Goal: Task Accomplishment & Management: Complete application form

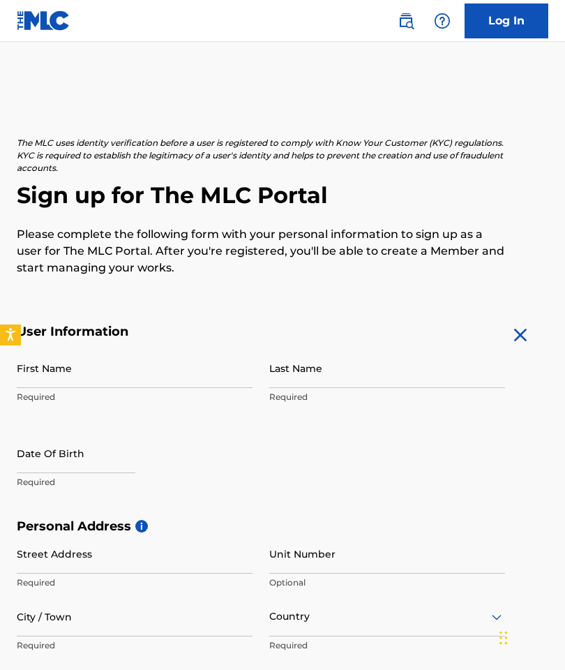
click at [174, 358] on input "First Name" at bounding box center [135, 368] width 236 height 40
type input "[PERSON_NAME]"
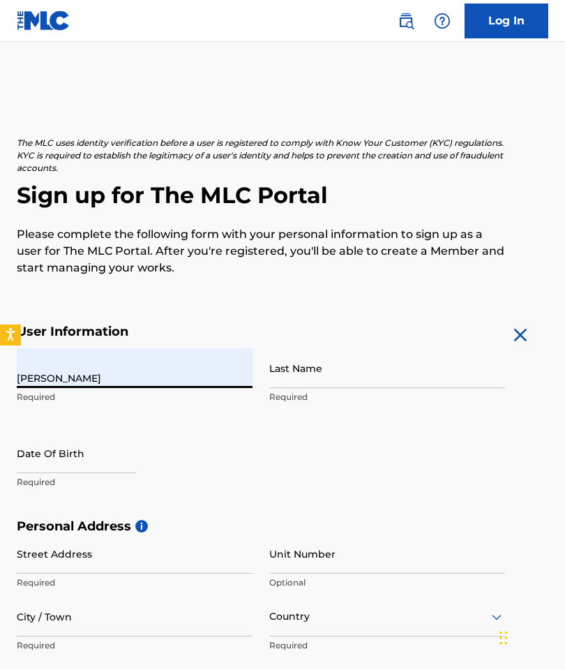
type input "[PERSON_NAME]"
type input "[STREET_ADDRESS][PERSON_NAME]"
type input "[GEOGRAPHIC_DATA]"
type input "MD"
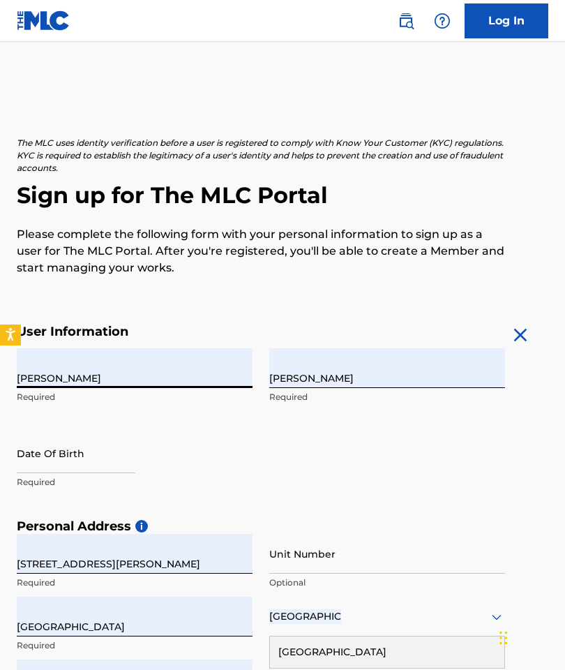
type input "21229"
type input "1"
type input "443"
type input "4135213"
type input "[EMAIL_ADDRESS][DOMAIN_NAME]"
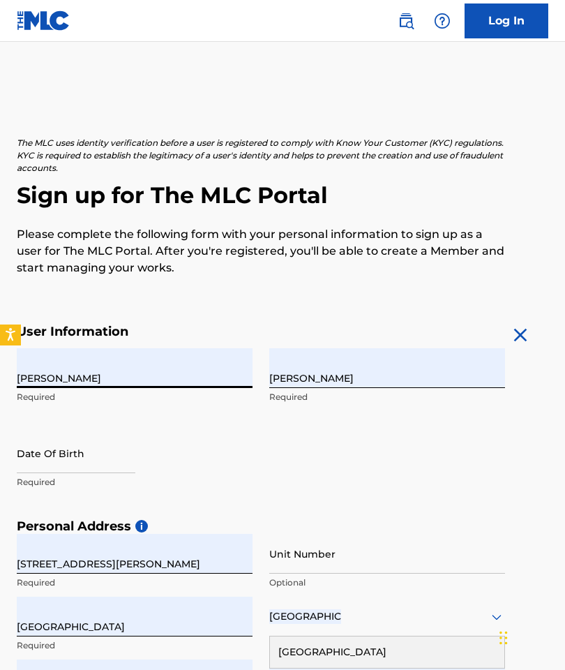
click at [27, 453] on input "text" at bounding box center [76, 453] width 119 height 40
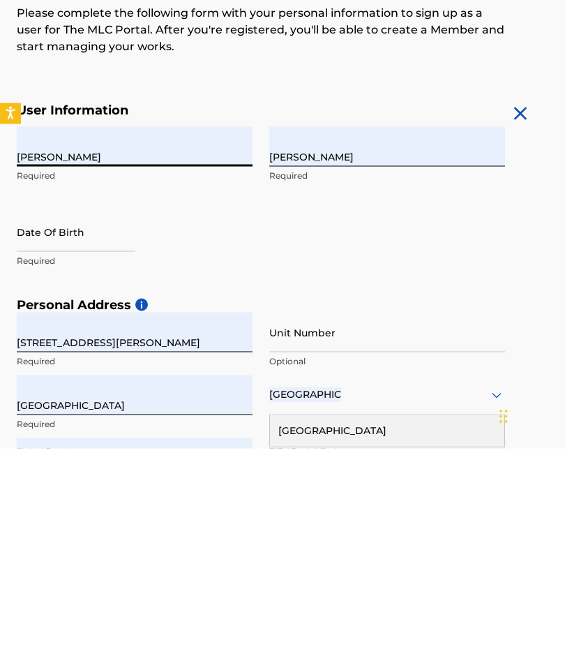
select select "8"
select select "2025"
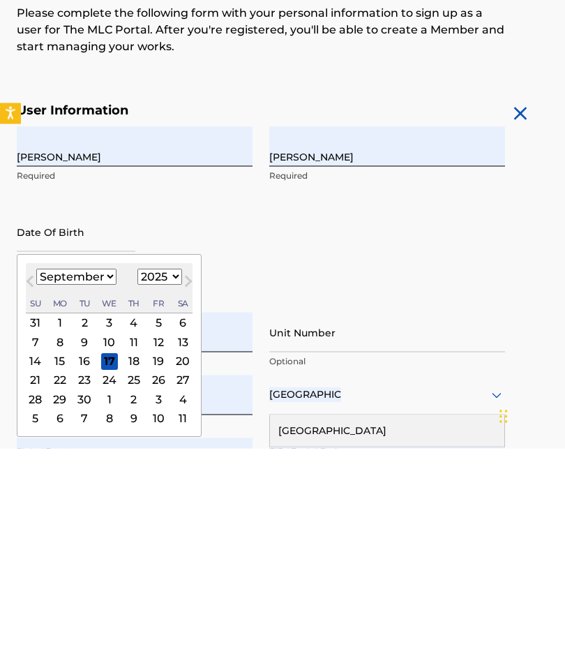
click at [118, 536] on div "3" at bounding box center [109, 544] width 17 height 17
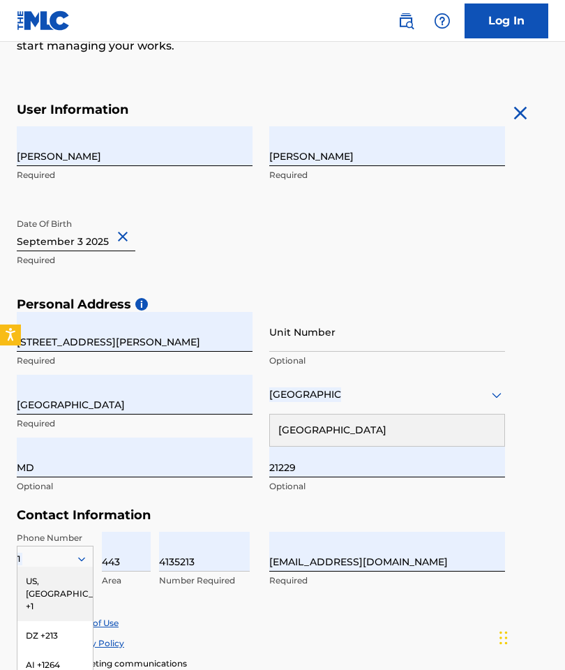
click at [105, 234] on input "text" at bounding box center [76, 231] width 119 height 40
select select "8"
select select "2025"
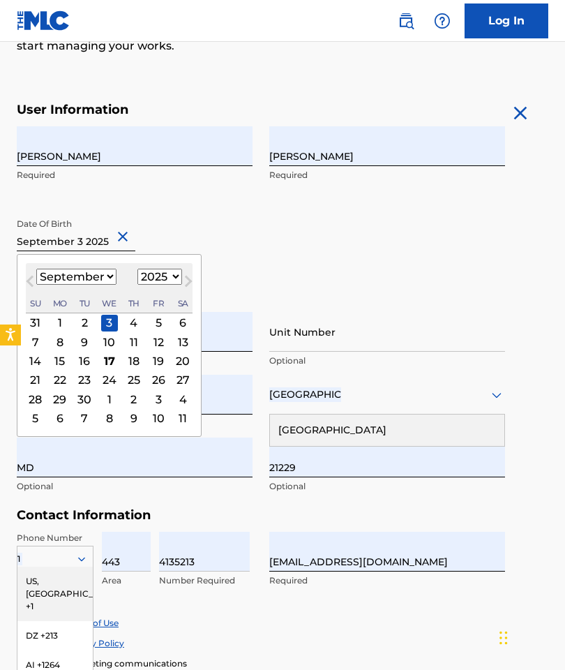
scroll to position [221, 0]
click at [117, 273] on select "January February March April May June July August September October November De…" at bounding box center [76, 277] width 80 height 16
click at [109, 276] on select "January February March April May June July August September October November De…" at bounding box center [76, 277] width 80 height 16
select select "2"
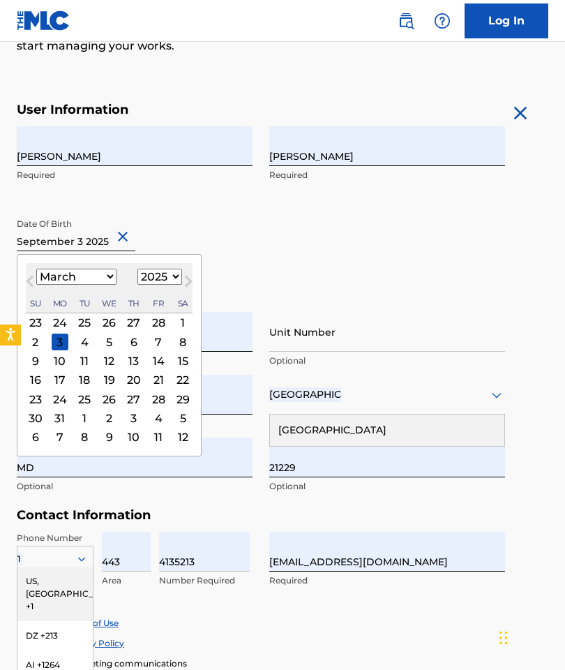
click at [110, 326] on div "26" at bounding box center [109, 322] width 17 height 17
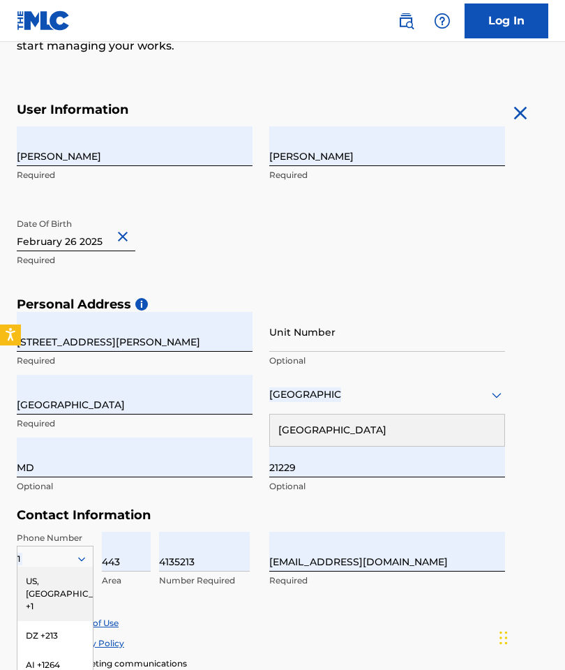
scroll to position [221, 0]
click at [87, 324] on input "[STREET_ADDRESS][PERSON_NAME]" at bounding box center [135, 333] width 236 height 40
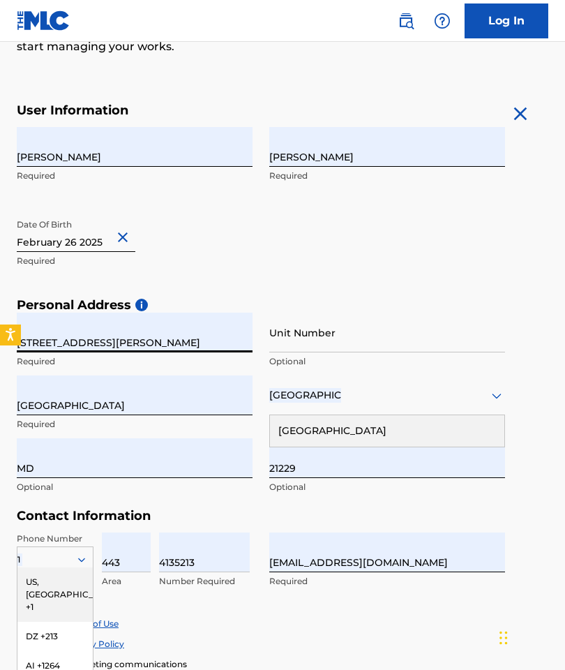
click at [104, 238] on input "text" at bounding box center [76, 232] width 119 height 40
select select "1"
select select "2025"
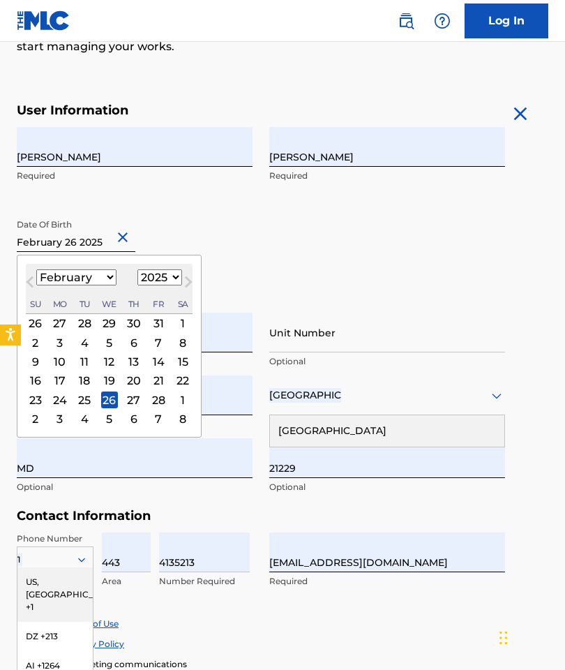
click at [91, 401] on div "25" at bounding box center [84, 400] width 17 height 17
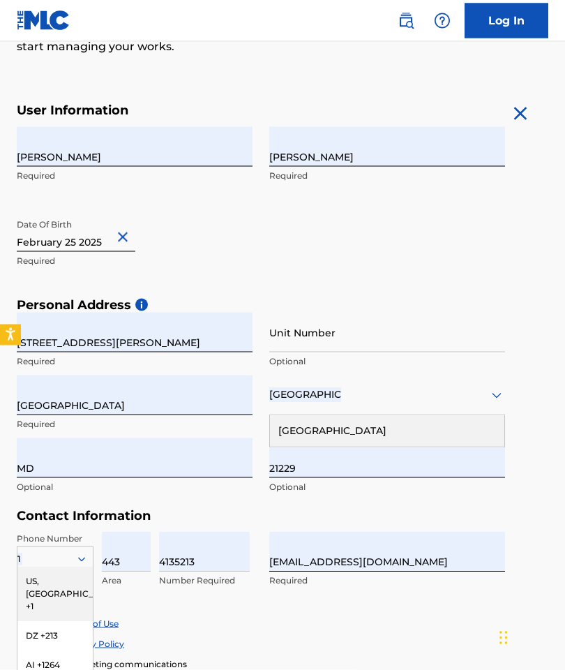
click at [89, 241] on input "text" at bounding box center [76, 232] width 119 height 40
select select "1"
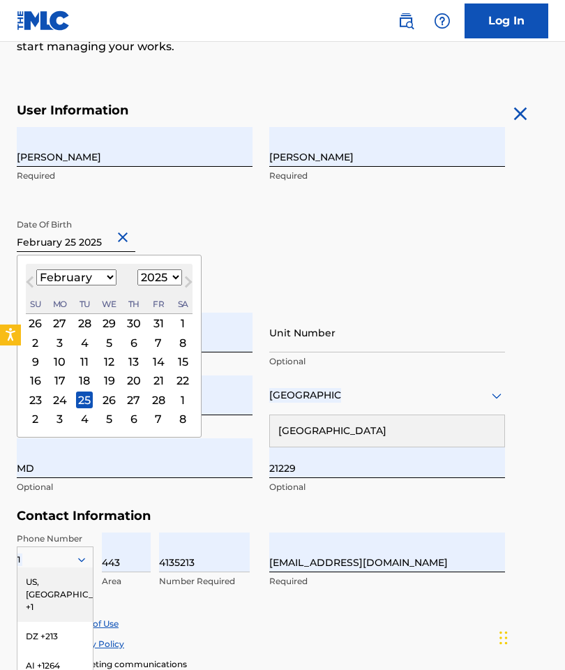
click at [179, 276] on select "1899 1900 1901 1902 1903 1904 1905 1906 1907 1908 1909 1910 1911 1912 1913 1914…" at bounding box center [159, 277] width 45 height 16
click at [182, 277] on select "1899 1900 1901 1902 1903 1904 1905 1906 1907 1908 1909 1910 1911 1912 1913 1914…" at bounding box center [159, 277] width 45 height 16
select select "1977"
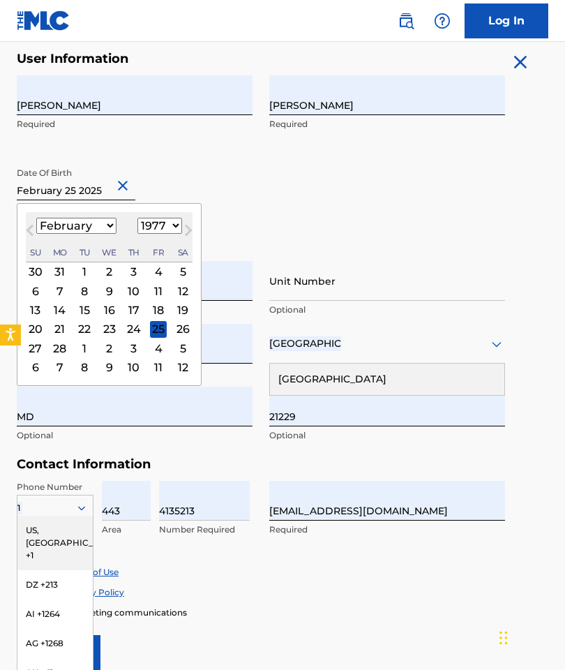
scroll to position [286, 0]
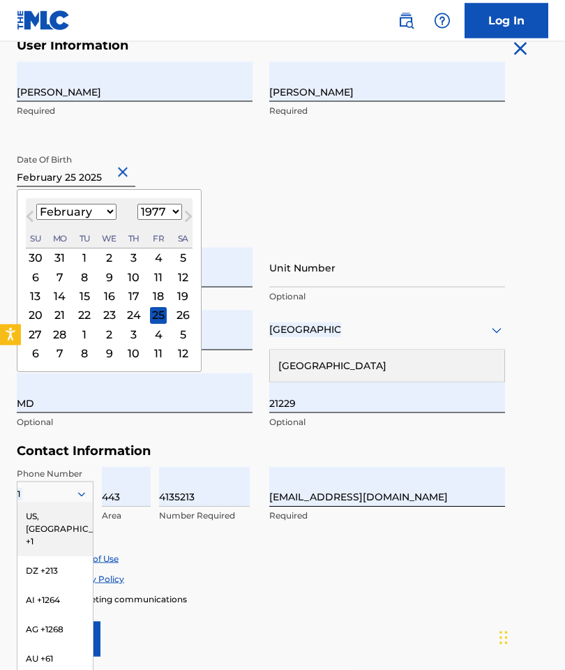
click at [251, 184] on div "Date Of Birth February 1977 Previous Month Next Month February 1977 January Feb…" at bounding box center [135, 178] width 236 height 63
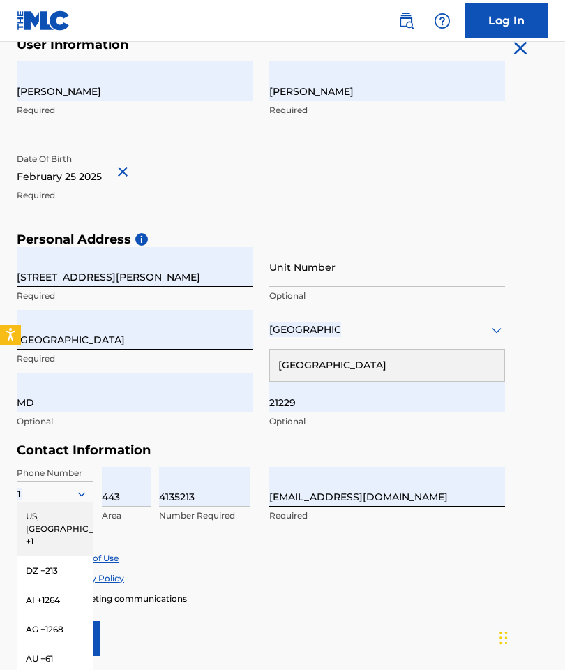
click at [373, 82] on input "MCNEELY" at bounding box center [387, 81] width 236 height 40
click at [334, 93] on input "MCNEELY" at bounding box center [387, 82] width 236 height 40
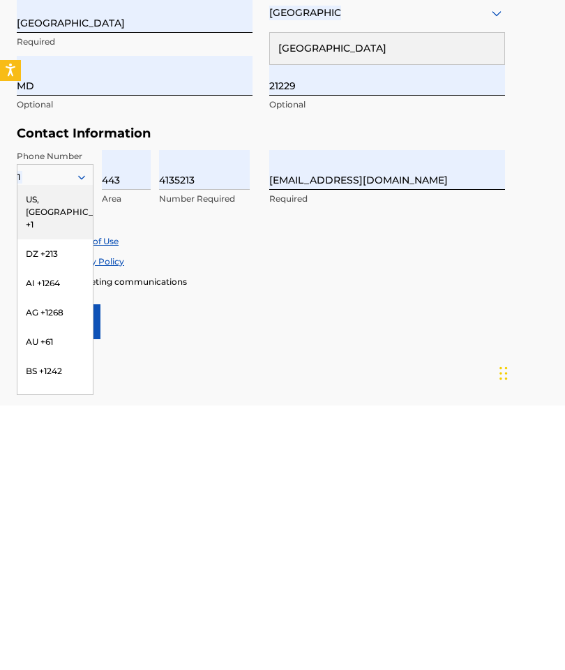
scroll to position [372, 0]
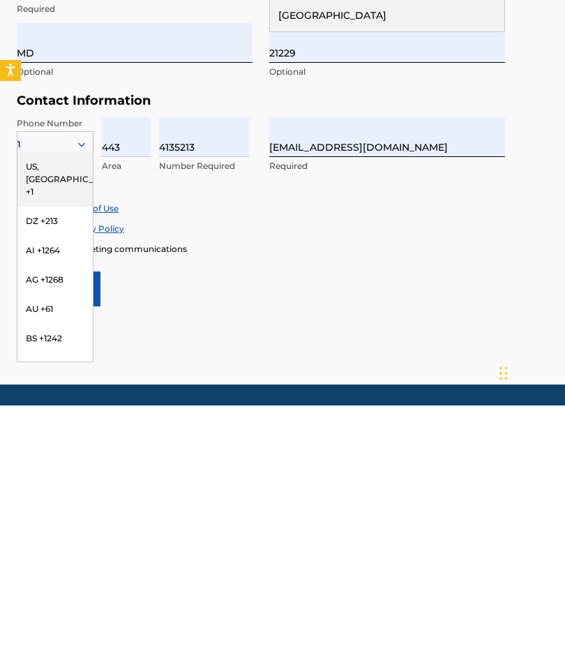
type input "[PERSON_NAME]"
click at [42, 417] on div "US, [GEOGRAPHIC_DATA] +1" at bounding box center [54, 444] width 75 height 54
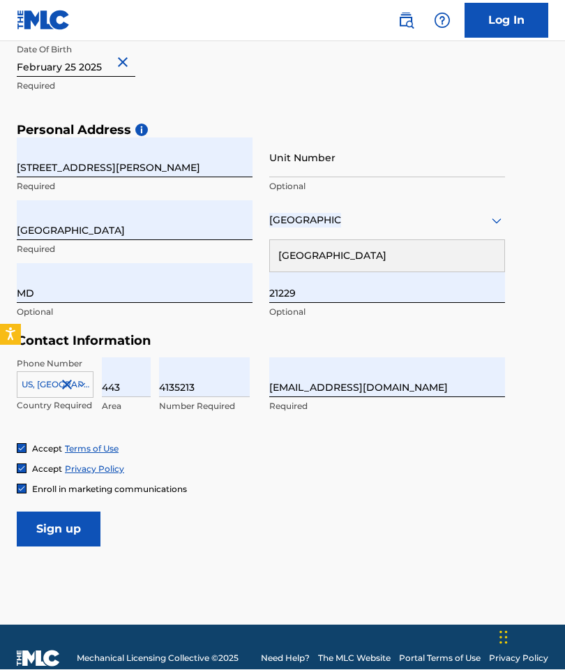
scroll to position [361, 0]
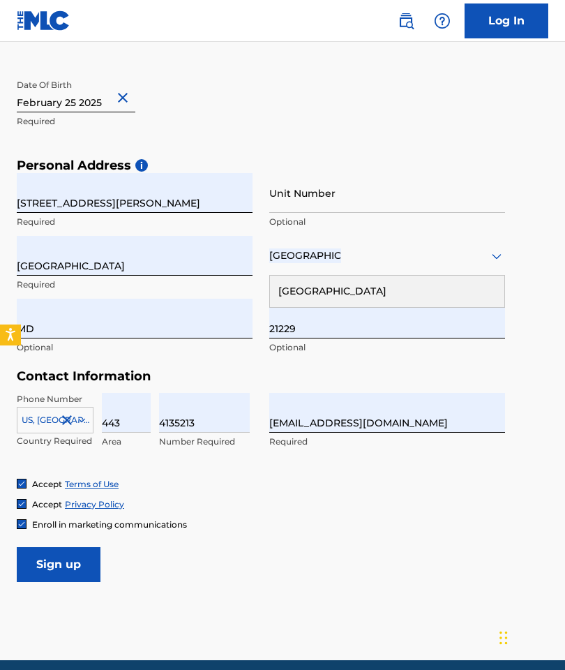
click at [66, 564] on input "Sign up" at bounding box center [59, 564] width 84 height 35
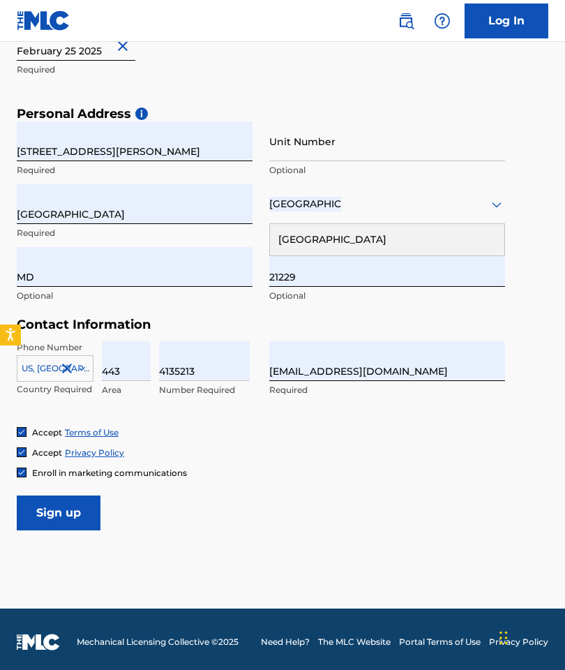
scroll to position [417, 0]
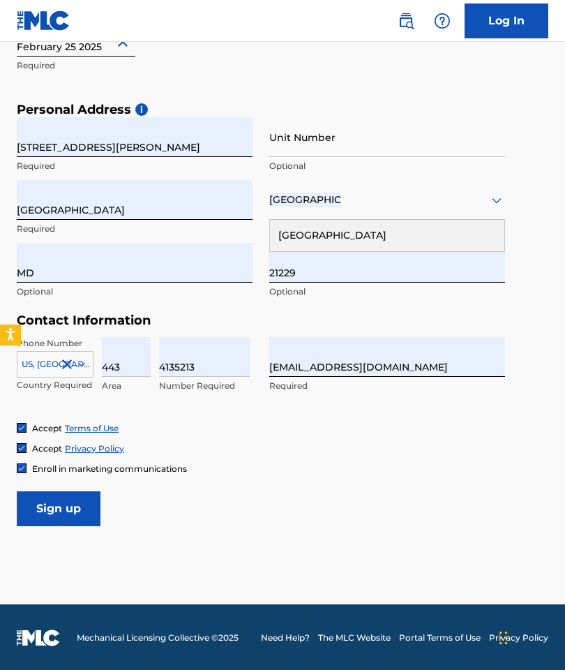
click at [52, 509] on input "Sign up" at bounding box center [59, 508] width 84 height 35
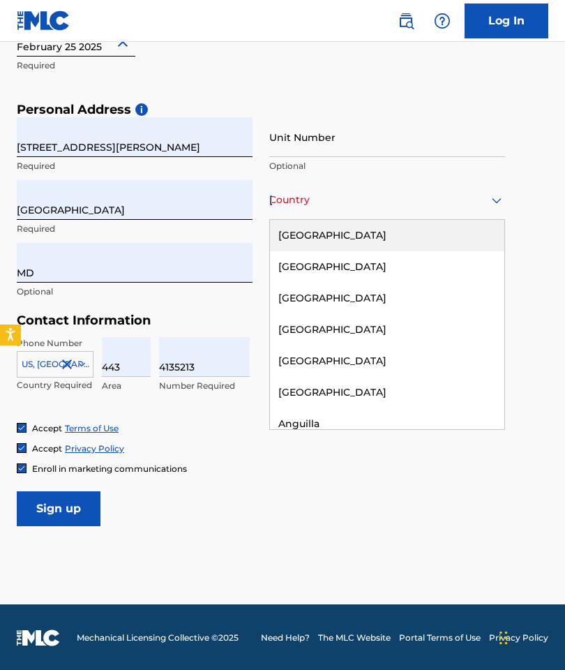
click at [430, 235] on div "[GEOGRAPHIC_DATA]" at bounding box center [387, 235] width 235 height 31
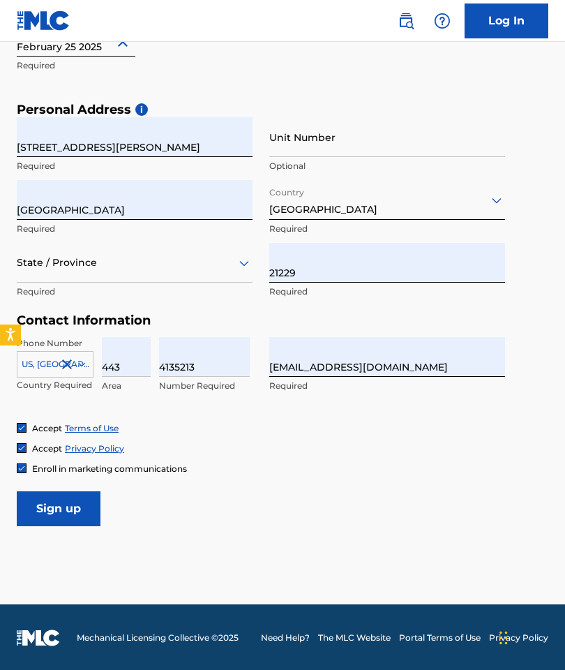
click at [66, 513] on input "Sign up" at bounding box center [59, 508] width 84 height 35
click at [538, 334] on form "User Information First Name DONALD Required Last Name MCNEELY Jr. Required Date…" at bounding box center [283, 216] width 532 height 619
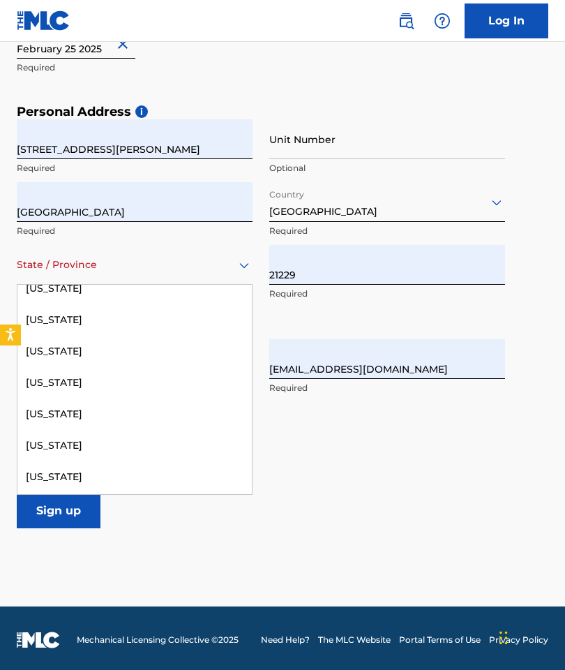
scroll to position [670, 0]
click at [68, 319] on div "[US_STATE]" at bounding box center [134, 321] width 235 height 31
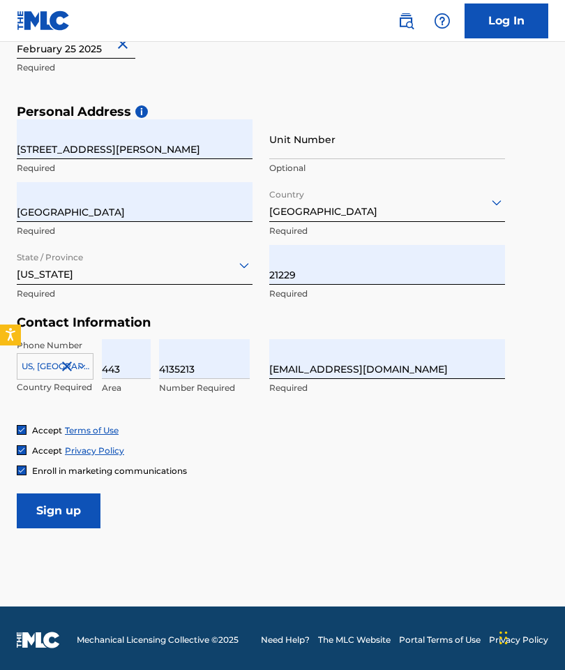
click at [64, 509] on input "Sign up" at bounding box center [59, 510] width 84 height 35
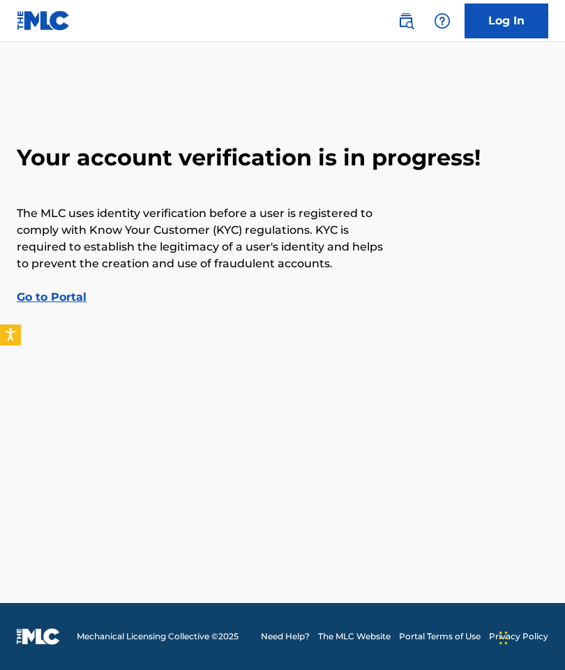
scroll to position [56, 0]
click at [57, 290] on link "Go to Portal" at bounding box center [52, 296] width 70 height 13
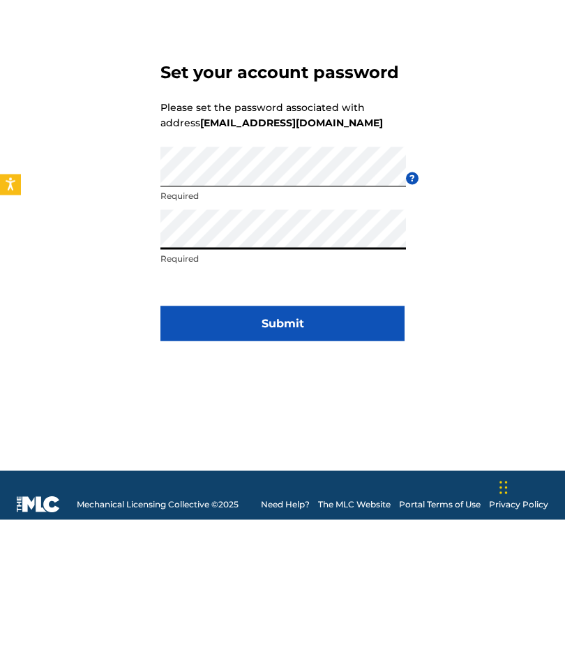
click at [357, 456] on button "Submit" at bounding box center [283, 473] width 244 height 35
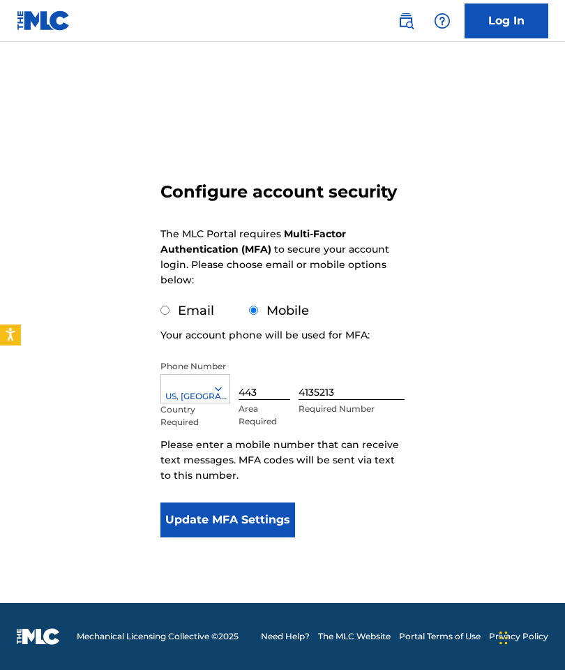
click at [249, 503] on button "Update MFA Settings" at bounding box center [228, 520] width 135 height 35
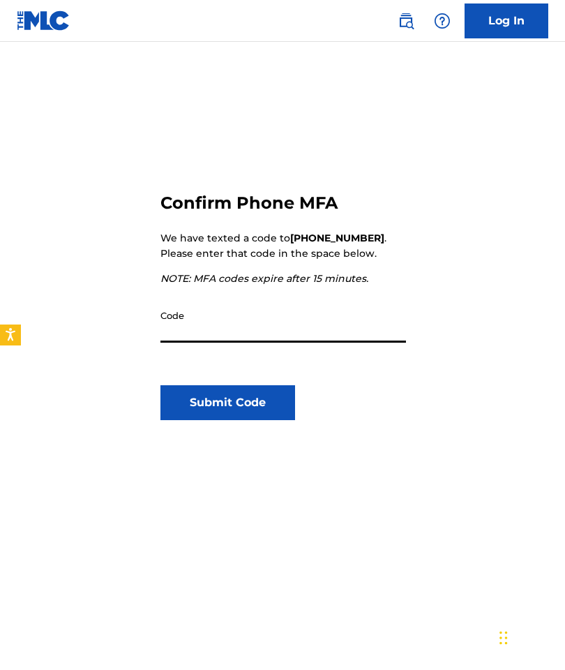
click at [261, 327] on input "Code" at bounding box center [284, 323] width 246 height 40
type input "024388"
click at [265, 387] on button "Submit Code" at bounding box center [228, 402] width 135 height 35
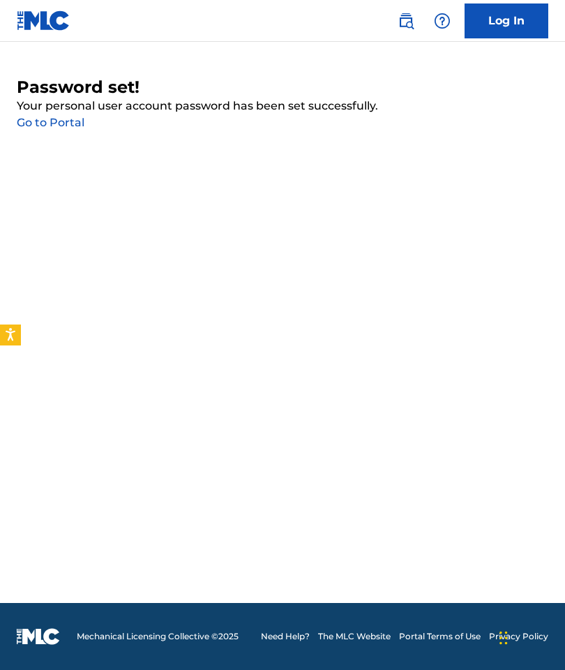
click at [515, 29] on link "Log In" at bounding box center [507, 20] width 84 height 35
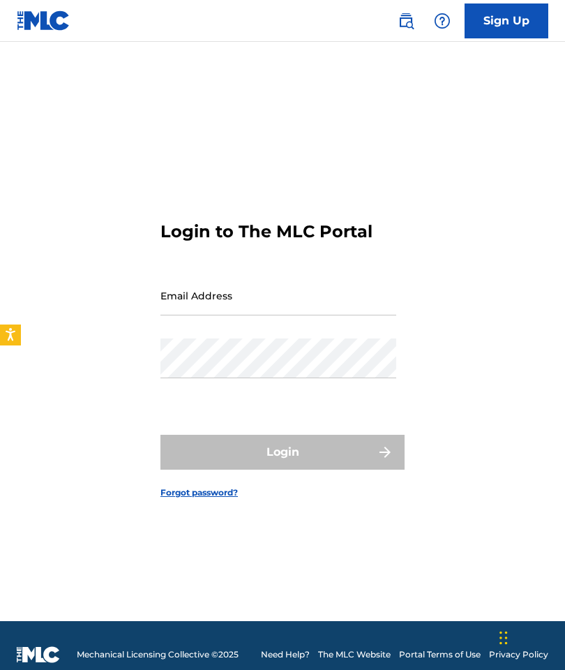
click at [323, 315] on input "Email Address" at bounding box center [279, 296] width 236 height 40
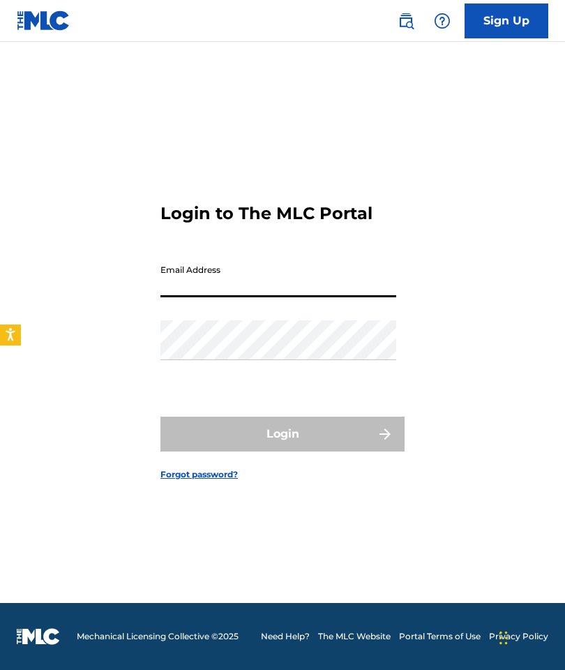
type input "[EMAIL_ADDRESS][DOMAIN_NAME]"
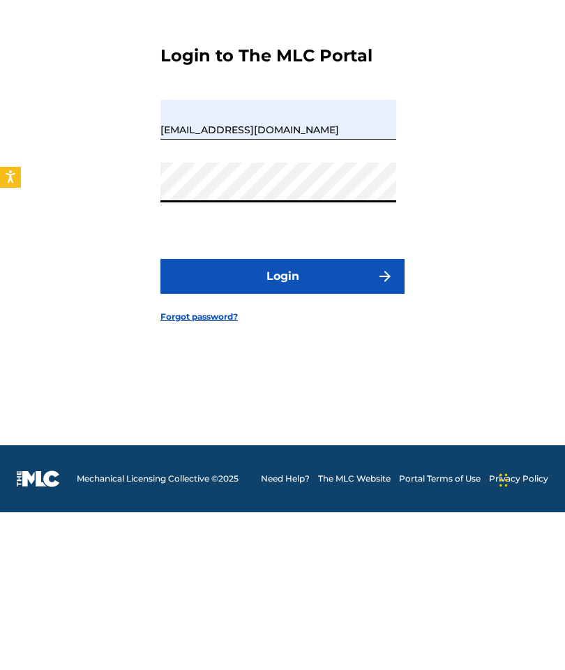
click at [346, 417] on button "Login" at bounding box center [283, 434] width 244 height 35
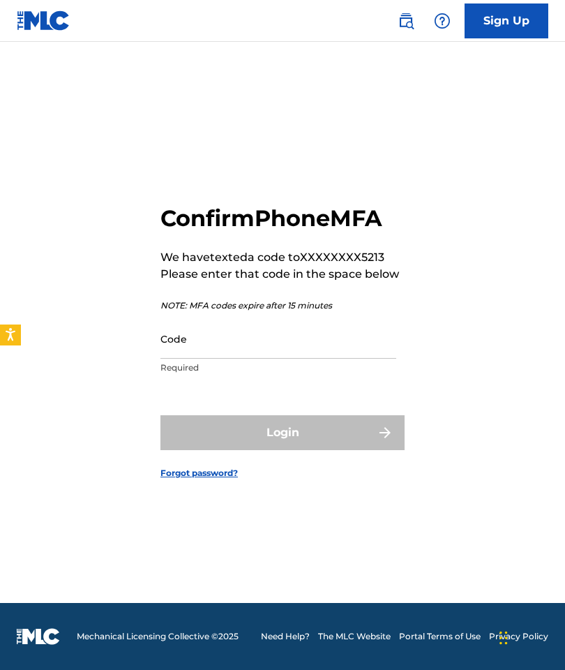
click at [313, 319] on input "Code" at bounding box center [279, 339] width 236 height 40
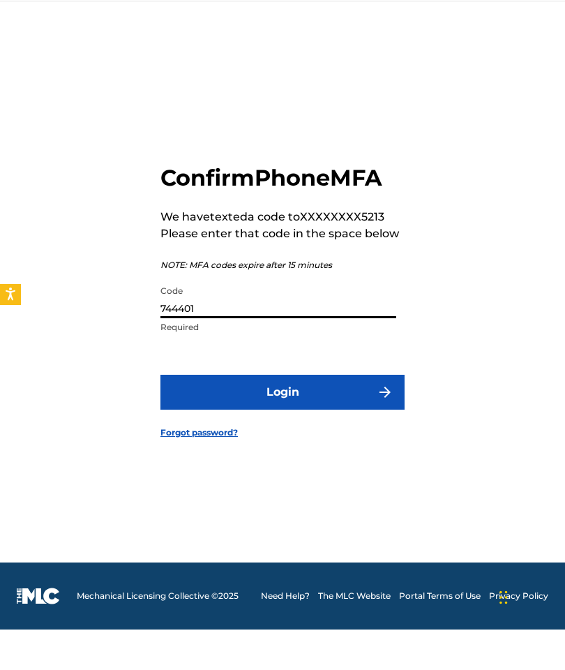
type input "744401"
click at [336, 415] on button "Login" at bounding box center [283, 432] width 244 height 35
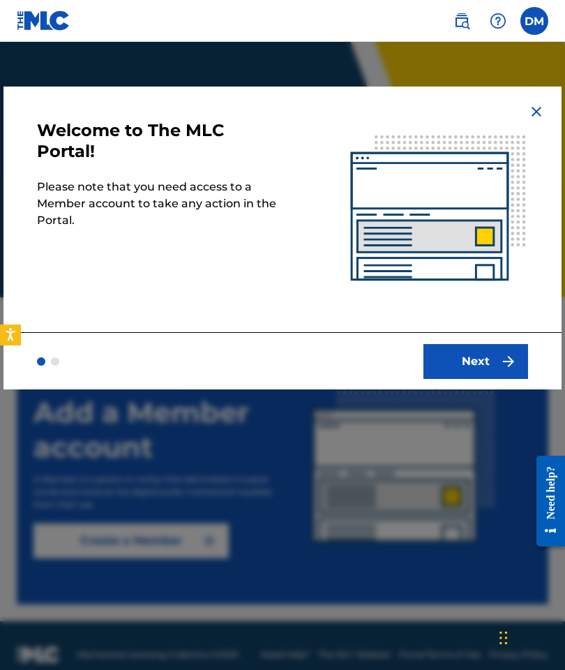
click at [481, 369] on button "Next" at bounding box center [476, 361] width 105 height 35
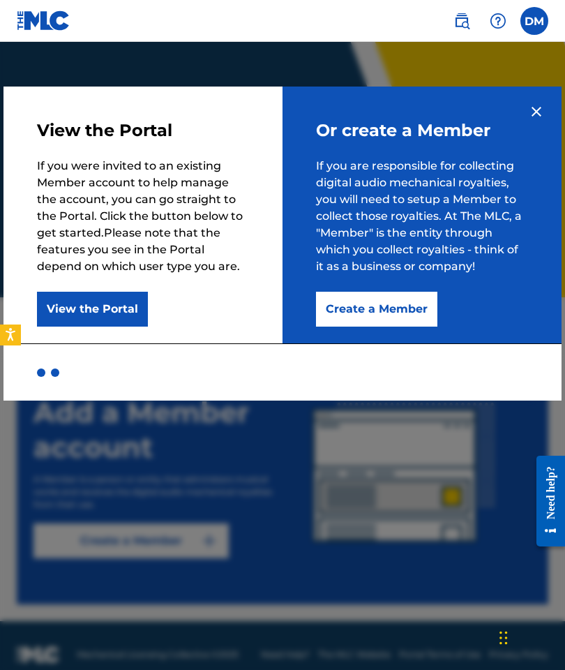
click at [99, 313] on button "View the Portal" at bounding box center [92, 309] width 111 height 35
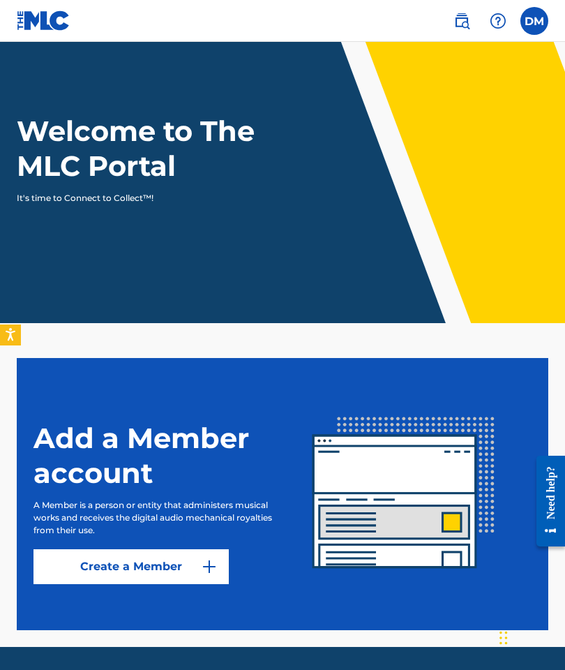
scroll to position [74, 0]
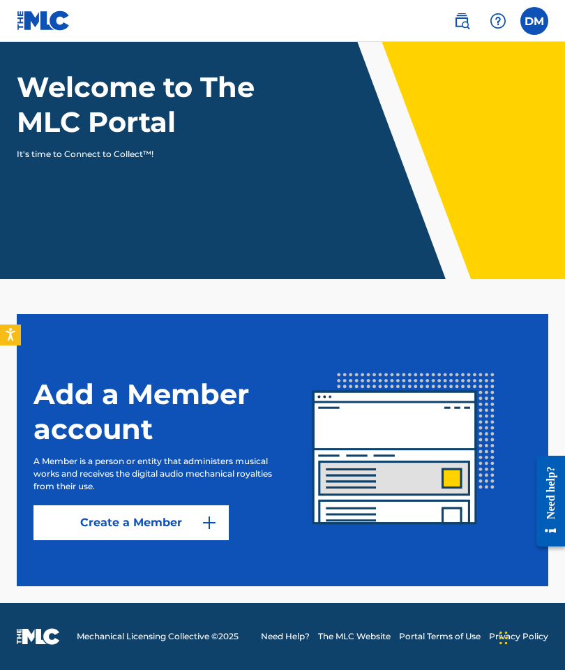
click at [540, 25] on label at bounding box center [535, 21] width 28 height 28
click at [535, 21] on input "[PERSON_NAME] [EMAIL_ADDRESS][DOMAIN_NAME] Notification Preferences Profile Log…" at bounding box center [535, 21] width 0 height 0
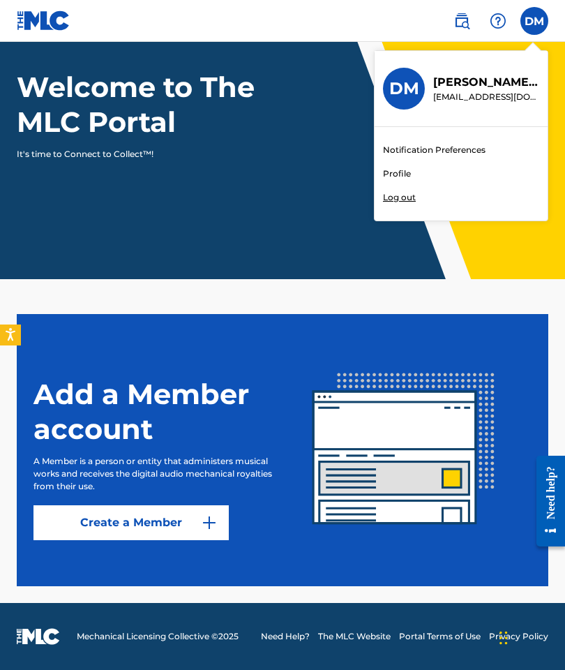
click at [392, 172] on link "Profile" at bounding box center [397, 174] width 28 height 13
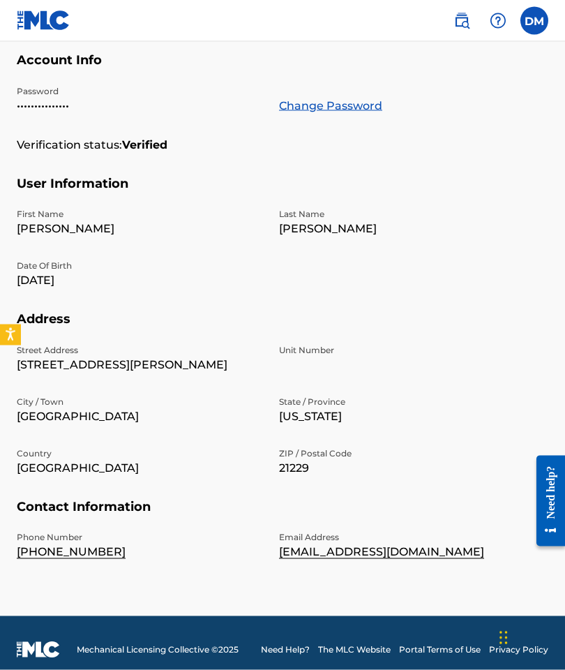
scroll to position [226, 0]
